Goal: Information Seeking & Learning: Learn about a topic

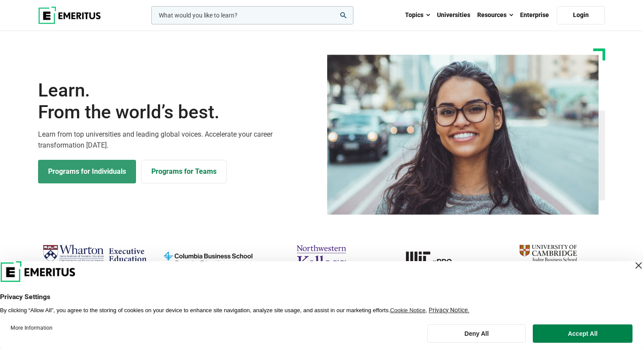
click at [106, 178] on link "Programs for Individuals" at bounding box center [87, 172] width 98 height 24
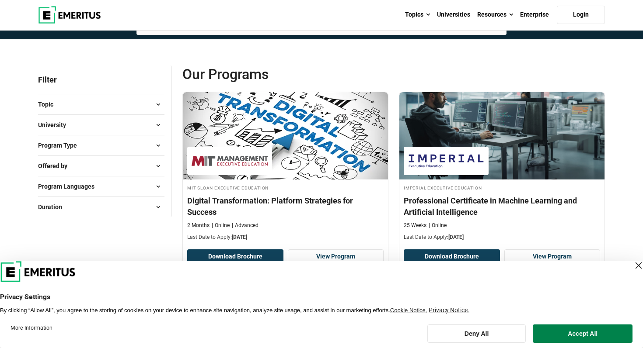
scroll to position [81, 0]
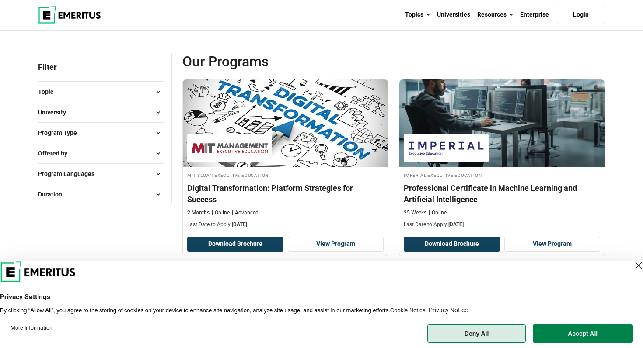
click at [474, 341] on button "Deny All" at bounding box center [476, 334] width 99 height 18
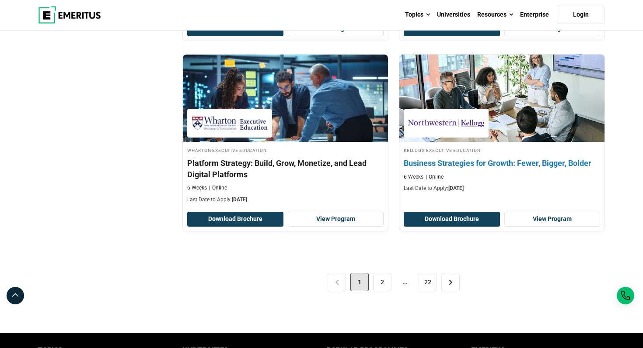
scroll to position [1790, 0]
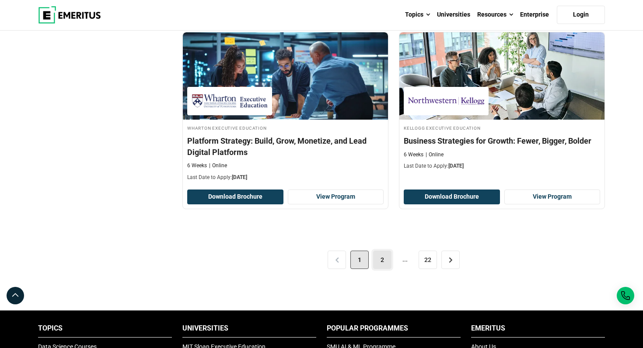
click at [380, 261] on link "2" at bounding box center [382, 260] width 18 height 18
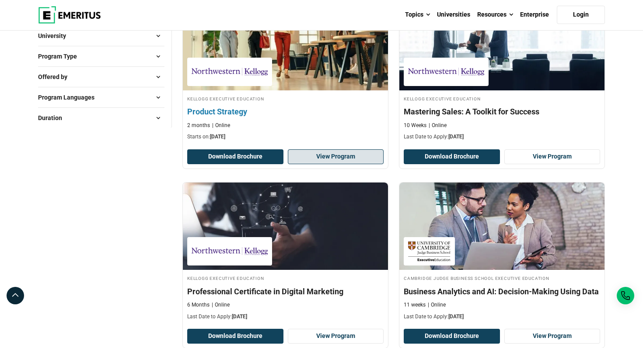
scroll to position [259, 0]
